Goal: Task Accomplishment & Management: Use online tool/utility

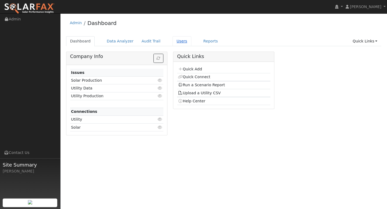
click at [174, 43] on link "Users" at bounding box center [181, 41] width 19 height 10
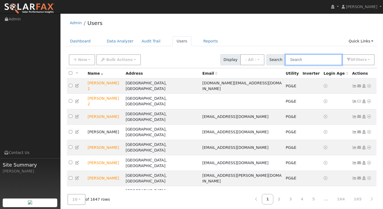
click at [299, 59] on input "text" at bounding box center [313, 59] width 57 height 11
paste input "[PERSON_NAME]"
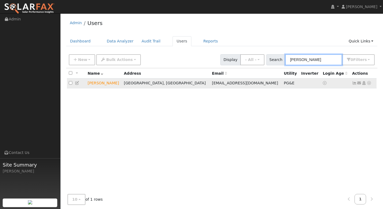
type input "[PERSON_NAME]"
click at [368, 85] on icon at bounding box center [368, 83] width 5 height 4
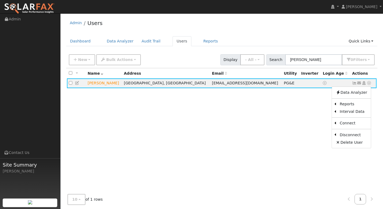
click at [0, 0] on link "Export to CSV" at bounding box center [0, 0] width 0 height 0
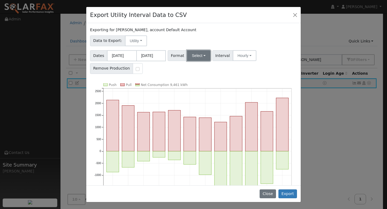
click at [201, 56] on button "Select" at bounding box center [198, 55] width 23 height 11
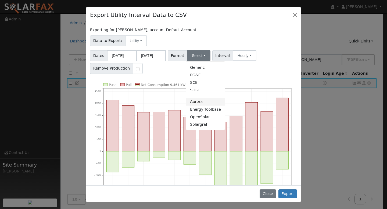
click at [205, 103] on link "Aurora" at bounding box center [205, 102] width 38 height 8
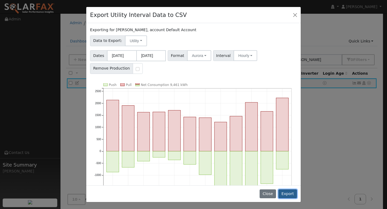
click at [291, 193] on button "Export" at bounding box center [287, 193] width 19 height 9
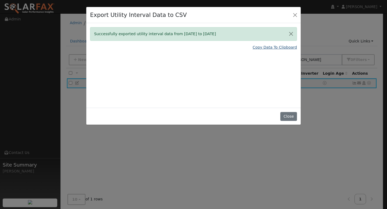
click at [282, 50] on link "Copy Data To Clipboard" at bounding box center [274, 48] width 44 height 6
click at [287, 115] on button "Close" at bounding box center [288, 116] width 16 height 9
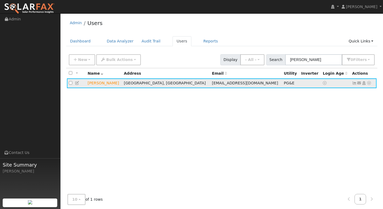
click at [368, 83] on icon at bounding box center [368, 83] width 5 height 4
